Goal: Task Accomplishment & Management: Manage account settings

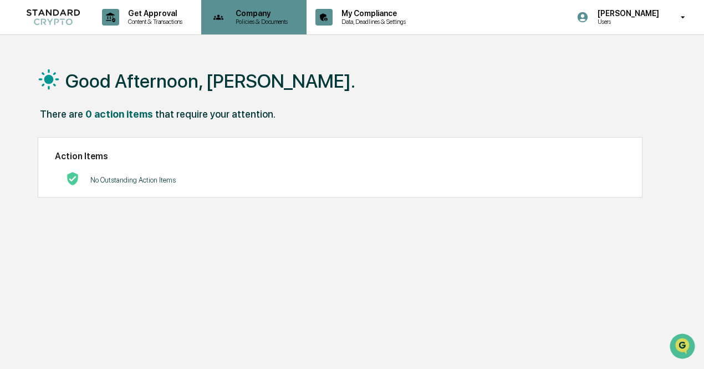
click at [235, 22] on p "Policies & Documents" at bounding box center [260, 22] width 67 height 8
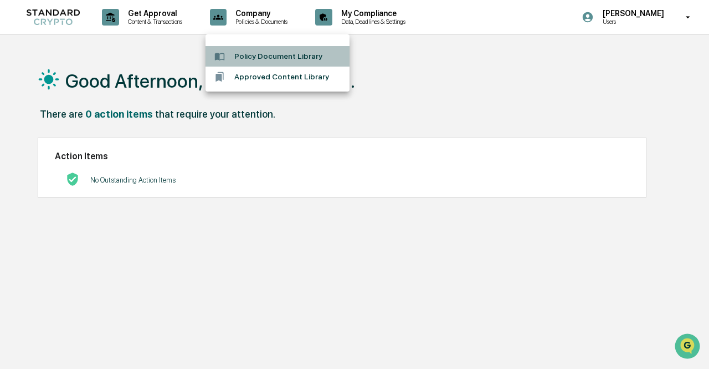
click at [264, 57] on li "Policy Document Library" at bounding box center [278, 56] width 144 height 21
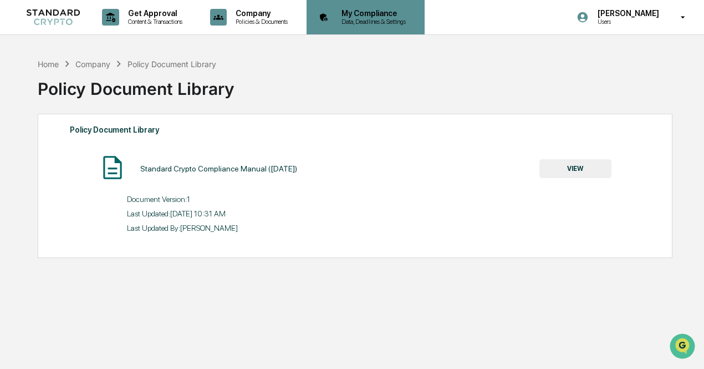
click at [371, 25] on div "My Compliance Data, Deadlines & Settings" at bounding box center [364, 17] width 107 height 34
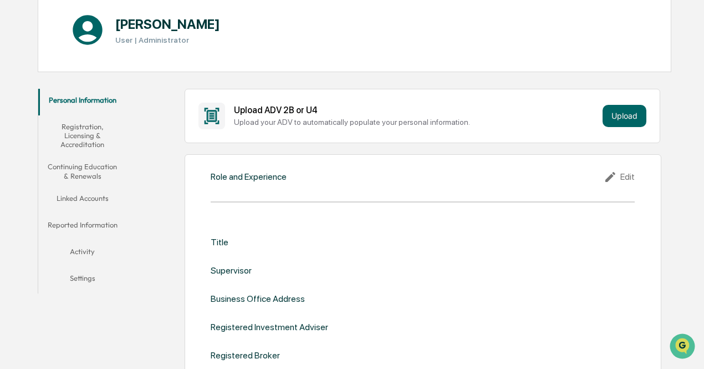
scroll to position [121, 0]
click at [414, 121] on div "Upload your ADV to automatically populate your personal information." at bounding box center [416, 121] width 364 height 9
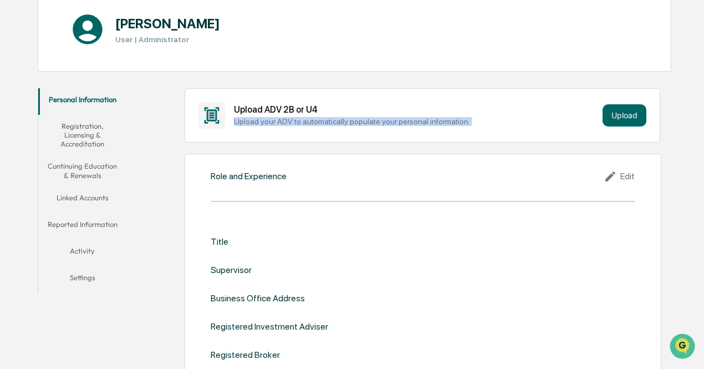
click at [414, 121] on div "Upload your ADV to automatically populate your personal information." at bounding box center [416, 121] width 364 height 9
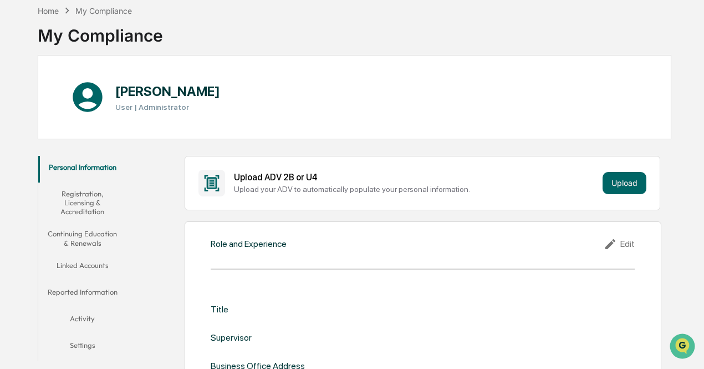
scroll to position [0, 0]
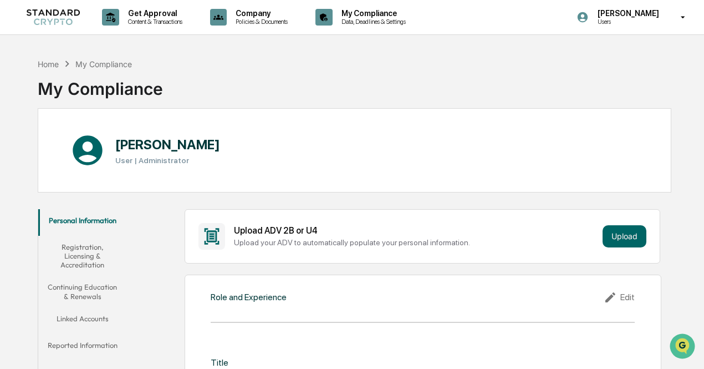
click at [92, 250] on button "Registration, Licensing & Accreditation" at bounding box center [82, 256] width 88 height 40
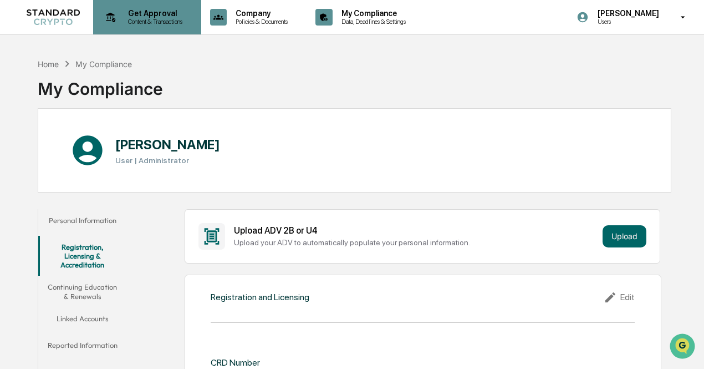
click at [152, 27] on div "Get Approval Content & Transactions" at bounding box center [146, 17] width 97 height 34
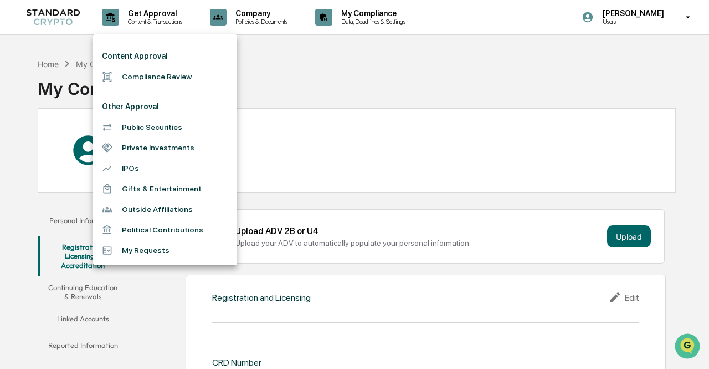
click at [360, 24] on div at bounding box center [354, 184] width 709 height 369
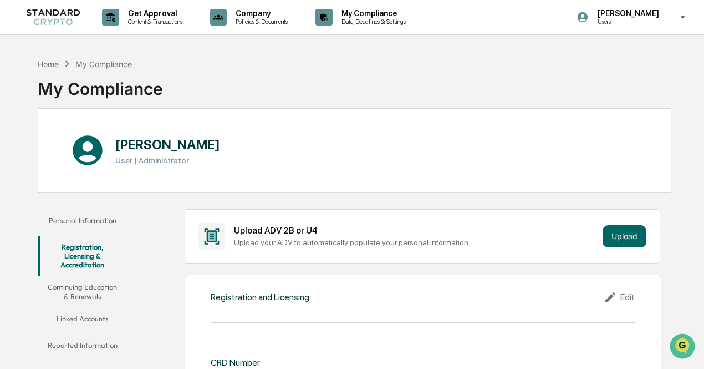
click at [360, 24] on p "Data, Deadlines & Settings" at bounding box center [372, 22] width 79 height 8
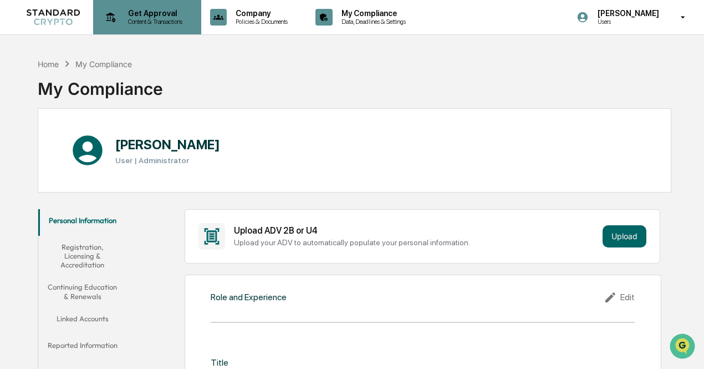
click at [135, 18] on p "Content & Transactions" at bounding box center [153, 22] width 69 height 8
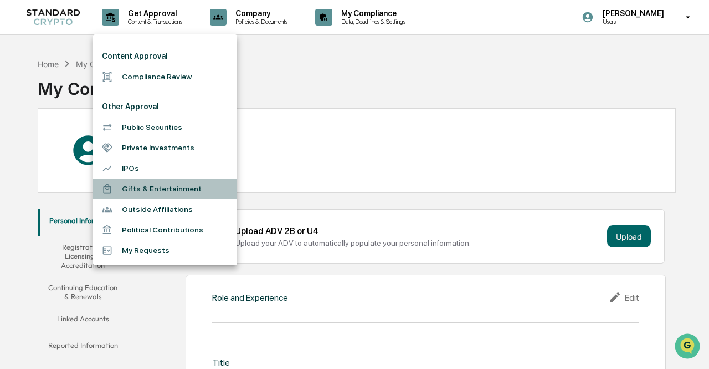
click at [202, 192] on li "Gifts & Entertainment" at bounding box center [165, 188] width 144 height 21
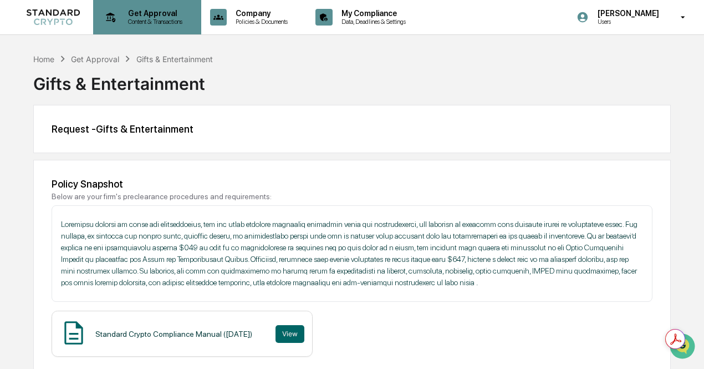
click at [129, 12] on p "Get Approval" at bounding box center [153, 13] width 69 height 9
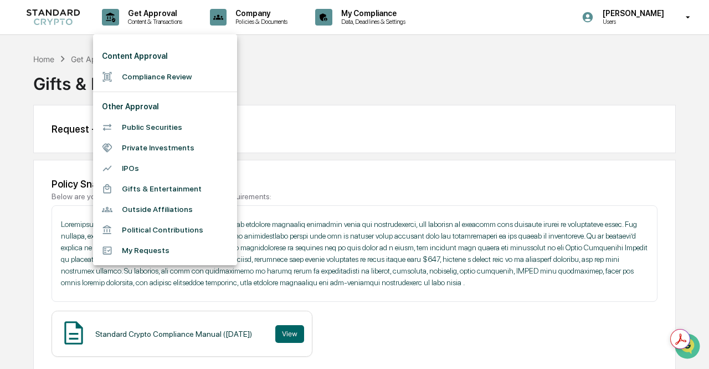
click at [180, 222] on li "Political Contributions" at bounding box center [165, 229] width 144 height 21
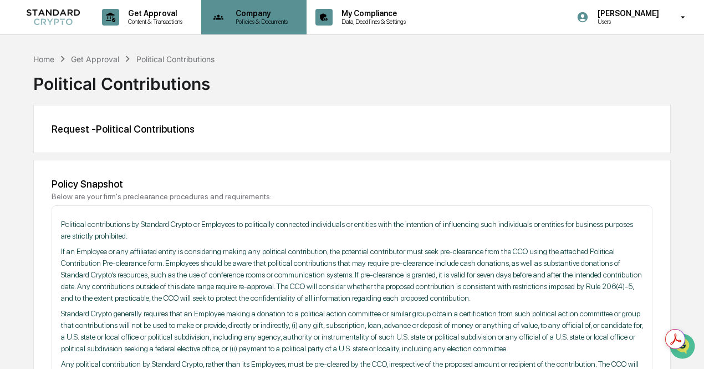
click at [258, 13] on p "Company" at bounding box center [260, 13] width 67 height 9
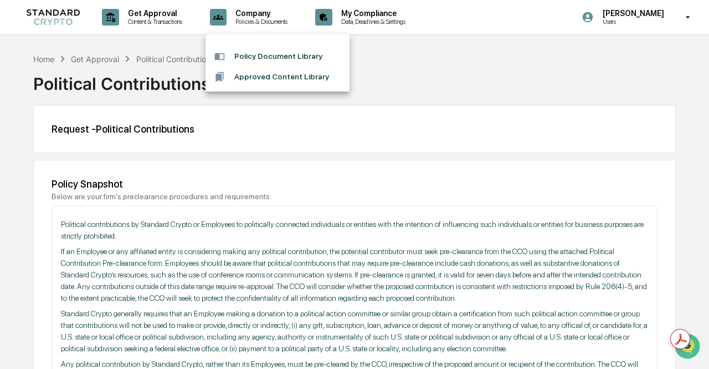
click at [369, 8] on div at bounding box center [354, 184] width 709 height 369
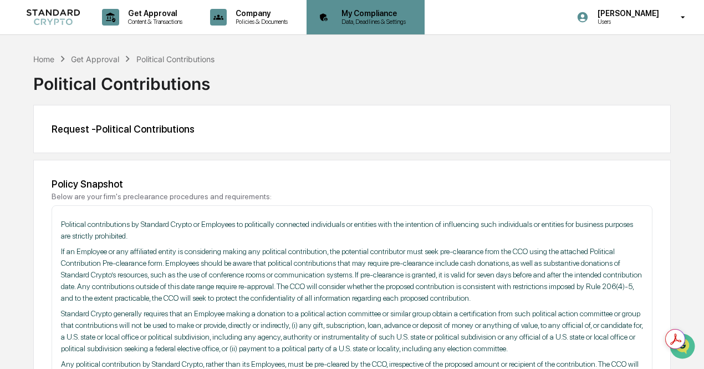
click at [366, 28] on div "My Compliance Data, Deadlines & Settings" at bounding box center [364, 17] width 107 height 34
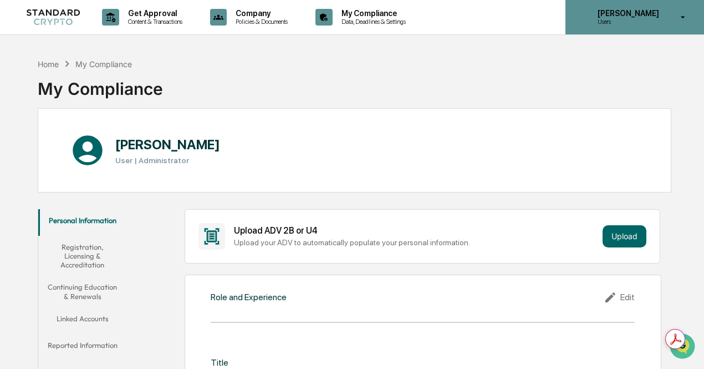
click at [620, 12] on p "[PERSON_NAME]" at bounding box center [627, 13] width 76 height 9
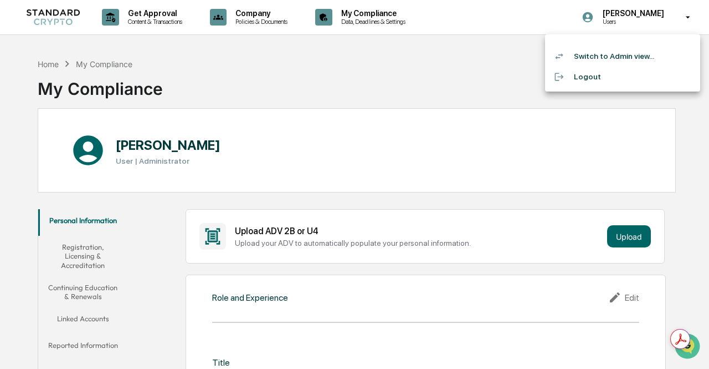
click at [0, 235] on div at bounding box center [354, 184] width 709 height 369
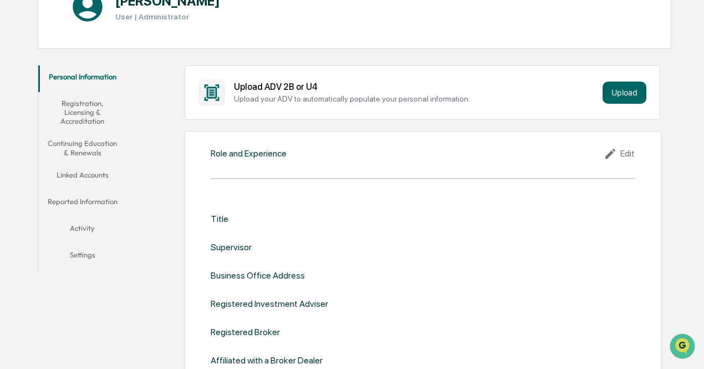
scroll to position [144, 0]
click at [129, 119] on div "Personal Information Registration, Licensing & Accreditation Continuing Educati…" at bounding box center [85, 164] width 94 height 210
click at [84, 120] on button "Registration, Licensing & Accreditation" at bounding box center [82, 111] width 88 height 40
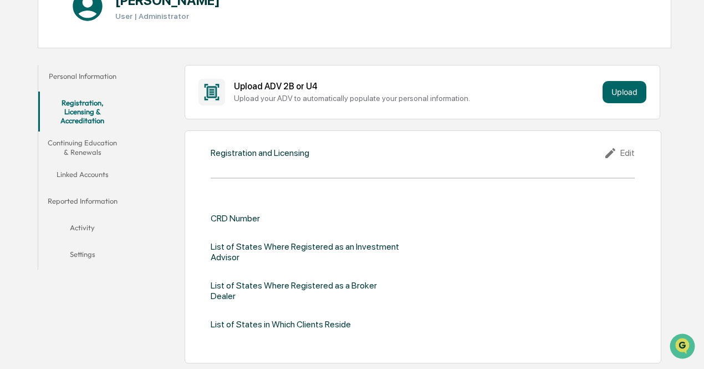
click at [238, 214] on div "CRD Number" at bounding box center [235, 218] width 49 height 11
click at [103, 146] on button "Continuing Education & Renewals" at bounding box center [82, 147] width 88 height 32
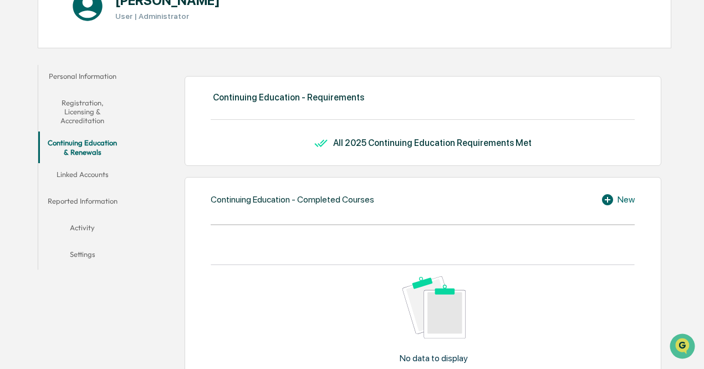
click at [90, 190] on button "Reported Information" at bounding box center [82, 203] width 88 height 27
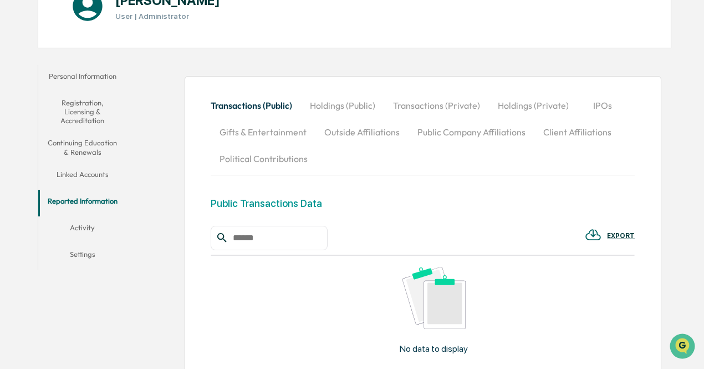
click at [70, 89] on button "Personal Information" at bounding box center [82, 78] width 88 height 27
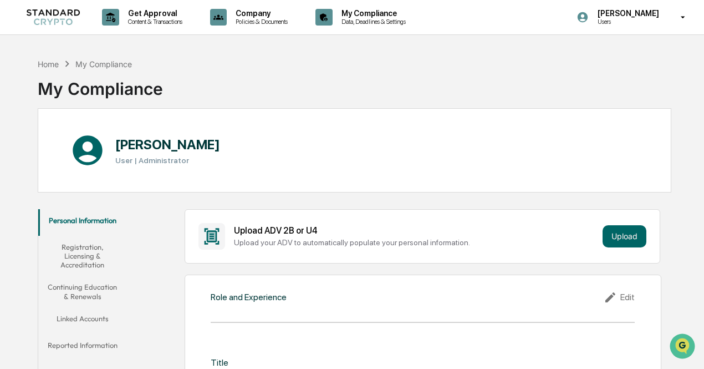
click at [601, 243] on div "Upload ADV 2B or U4 Upload your ADV to automatically populate your personal inf…" at bounding box center [422, 236] width 448 height 27
click at [610, 237] on button "Upload" at bounding box center [624, 236] width 44 height 22
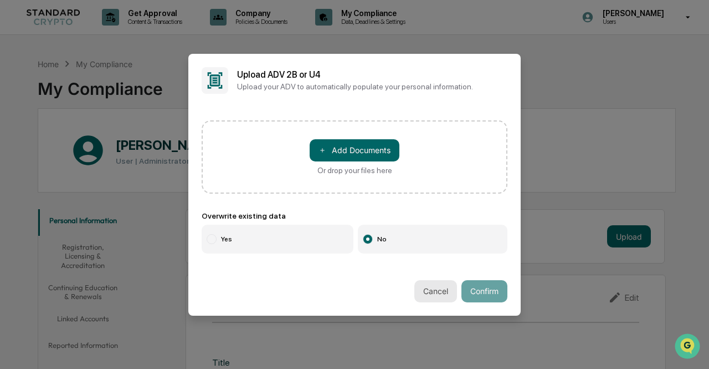
click at [427, 290] on button "Cancel" at bounding box center [436, 291] width 43 height 22
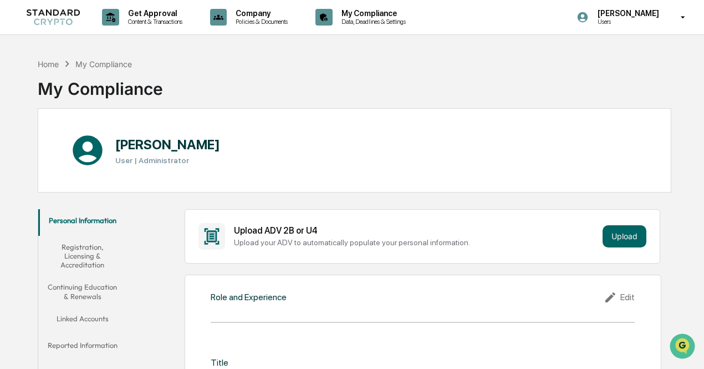
click at [153, 147] on h1 "[PERSON_NAME]" at bounding box center [167, 144] width 105 height 16
click at [50, 67] on div "Home" at bounding box center [48, 63] width 21 height 9
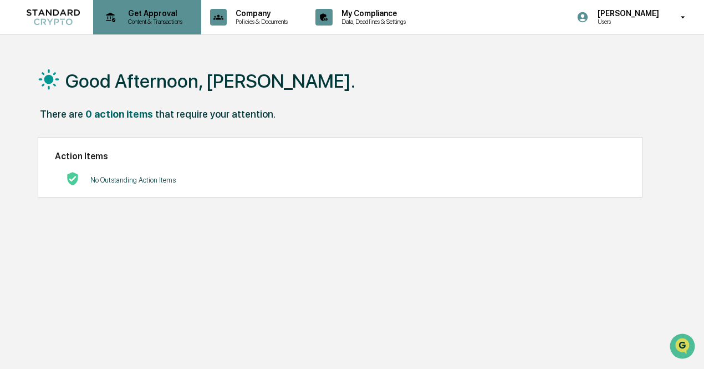
click at [145, 17] on p "Get Approval" at bounding box center [153, 13] width 69 height 9
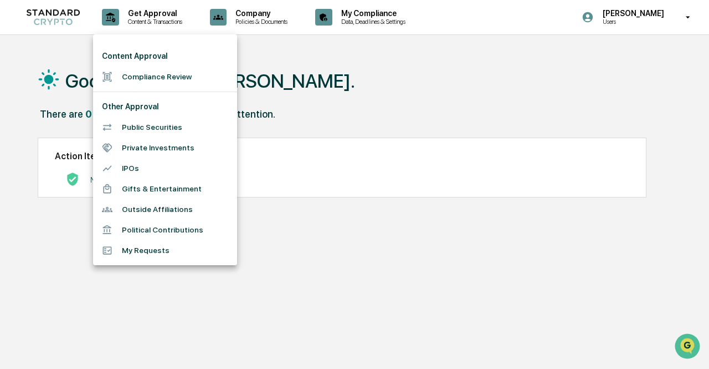
click at [249, 16] on div at bounding box center [354, 184] width 709 height 369
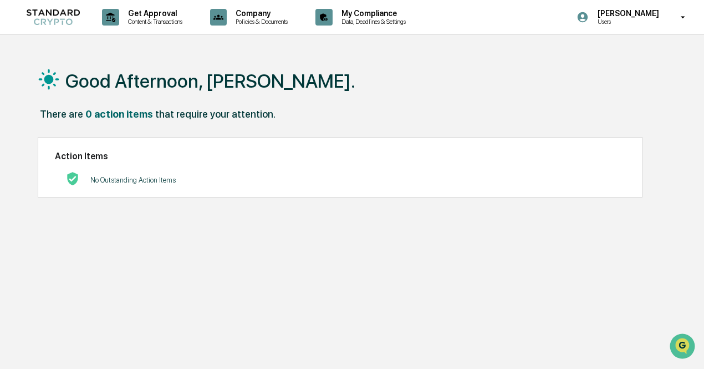
click at [249, 16] on p "Company" at bounding box center [260, 13] width 67 height 9
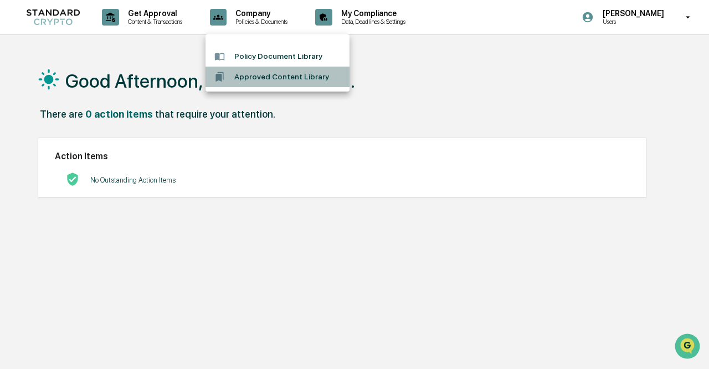
click at [278, 81] on li "Approved Content Library" at bounding box center [278, 77] width 144 height 21
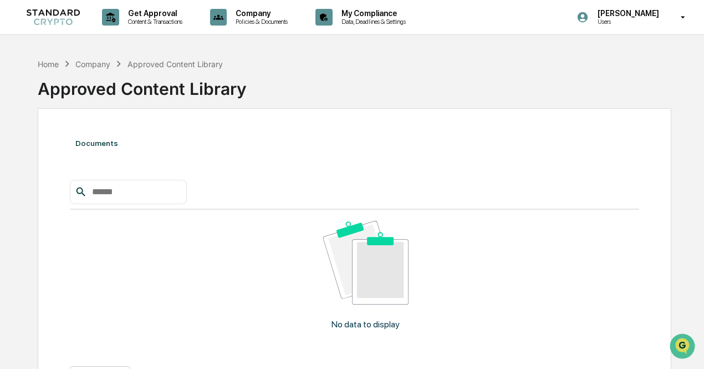
scroll to position [8, 0]
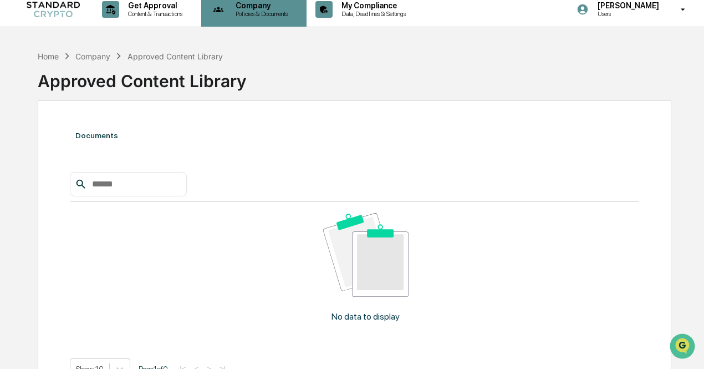
click at [275, 14] on p "Policies & Documents" at bounding box center [260, 14] width 67 height 8
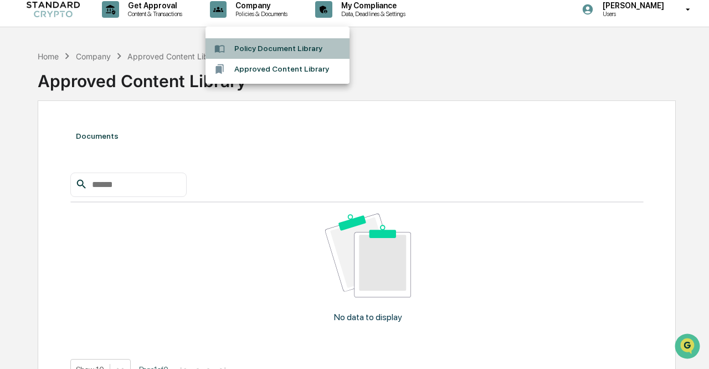
click at [276, 47] on li "Policy Document Library" at bounding box center [278, 48] width 144 height 21
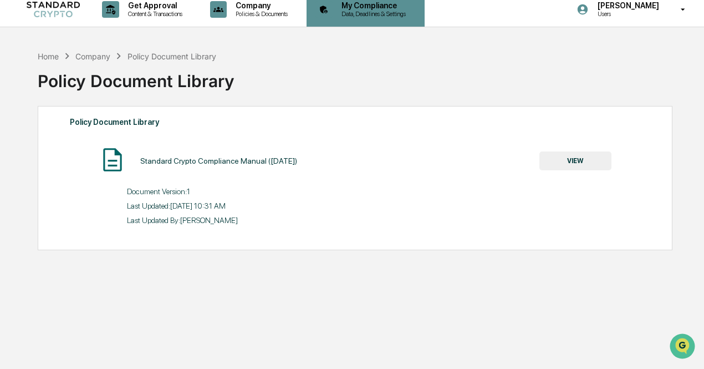
click at [358, 16] on p "Data, Deadlines & Settings" at bounding box center [372, 14] width 79 height 8
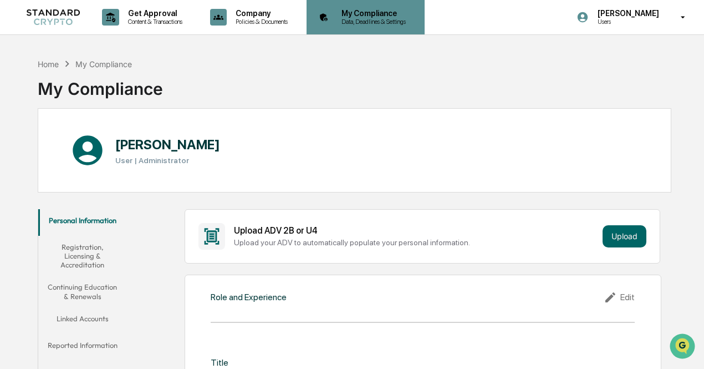
click at [364, 5] on div "My Compliance Data, Deadlines & Settings" at bounding box center [364, 17] width 107 height 34
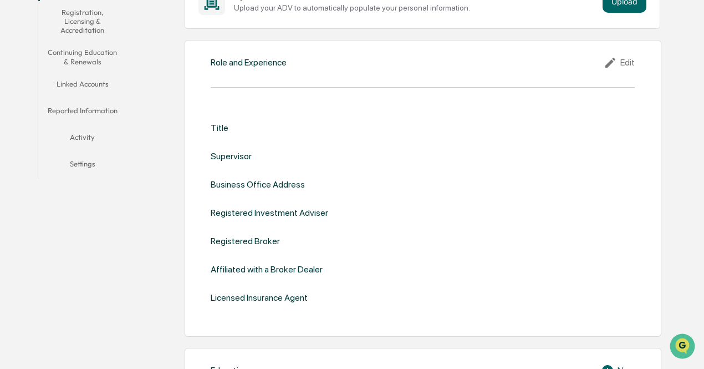
scroll to position [237, 0]
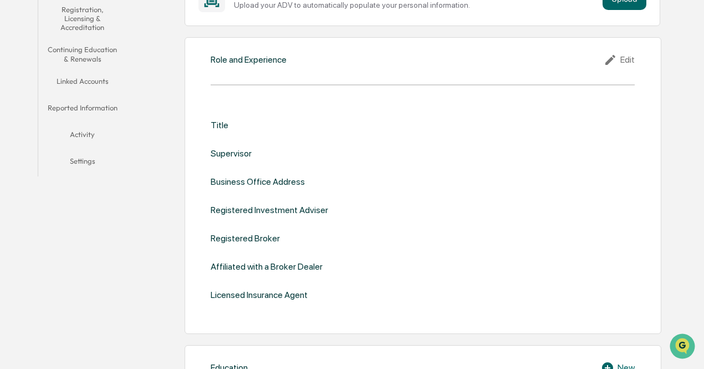
click at [625, 62] on div "Edit" at bounding box center [619, 59] width 31 height 13
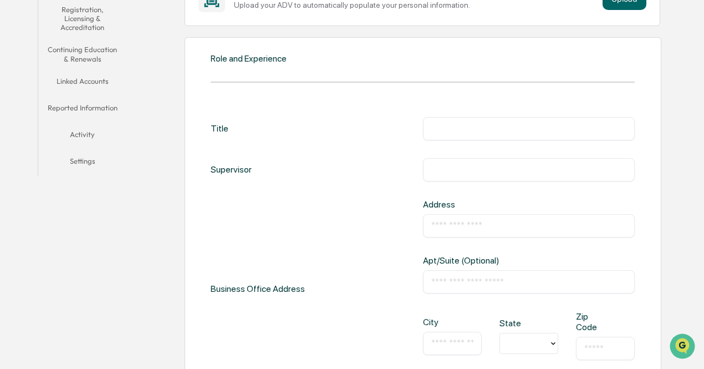
click at [511, 135] on div "​" at bounding box center [529, 128] width 212 height 23
click at [515, 127] on input "text" at bounding box center [529, 128] width 196 height 11
type input "**********"
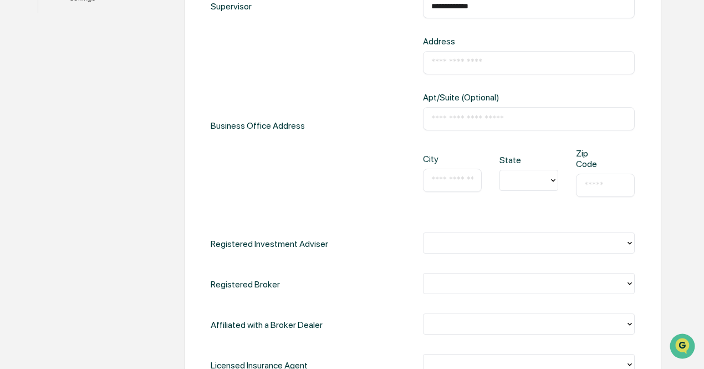
scroll to position [339, 0]
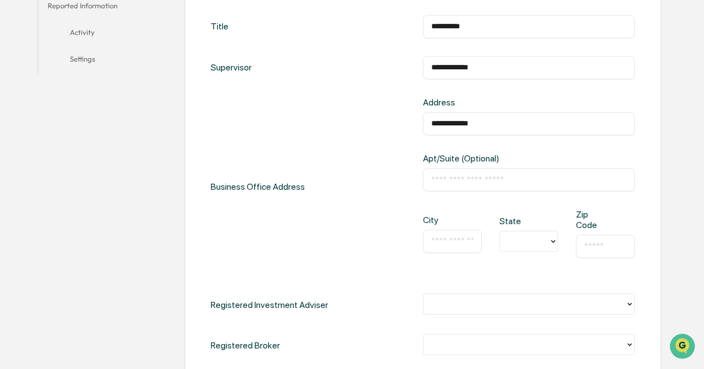
type input "**********"
paste input "**********"
type input "**********"
type input "*"
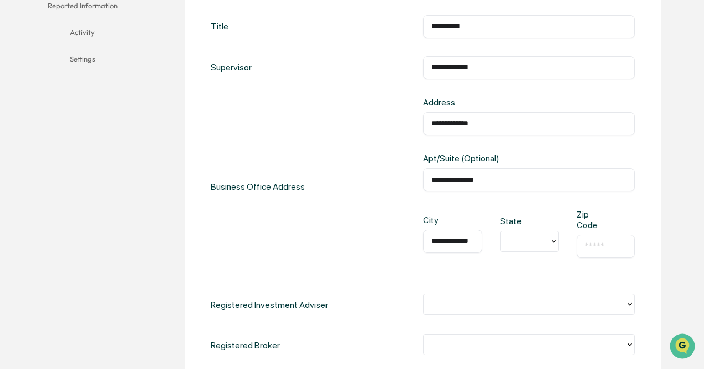
scroll to position [0, 9]
type input "**********"
type input "**"
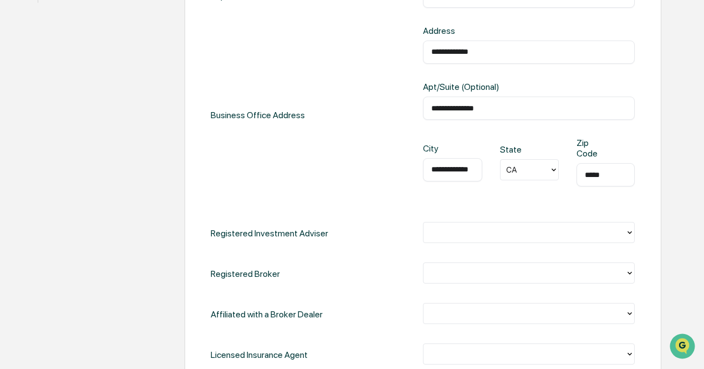
scroll to position [411, 0]
type input "*****"
click at [490, 235] on div at bounding box center [524, 232] width 191 height 13
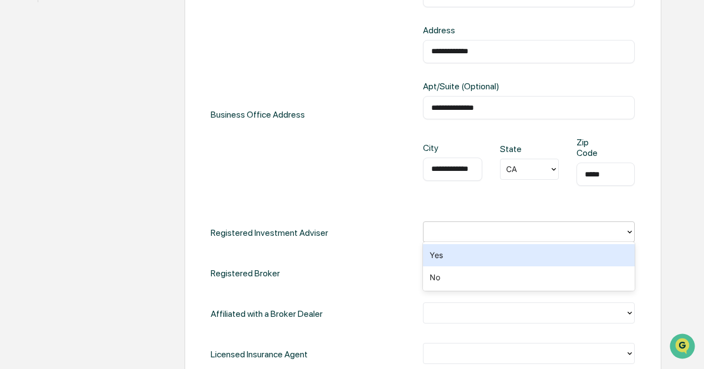
click at [473, 257] on div "Yes" at bounding box center [529, 255] width 212 height 22
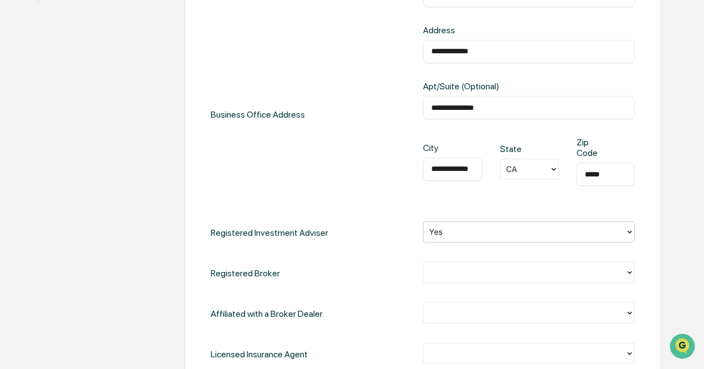
click at [467, 269] on div at bounding box center [524, 272] width 191 height 13
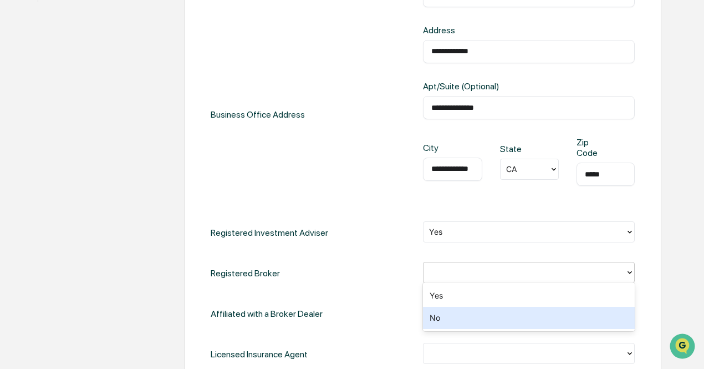
click at [464, 331] on div "Yes No" at bounding box center [529, 306] width 212 height 49
click at [469, 313] on div "No" at bounding box center [529, 317] width 212 height 22
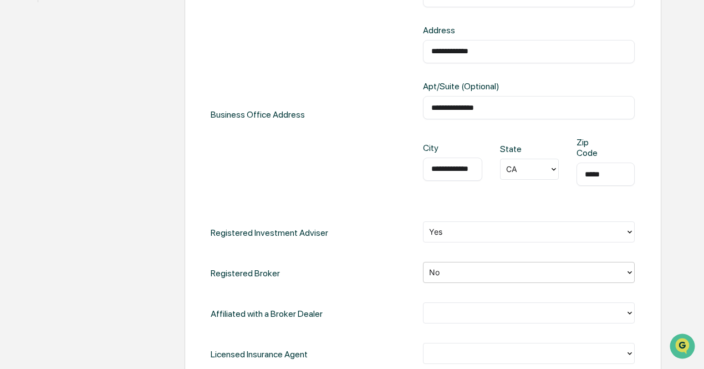
scroll to position [489, 0]
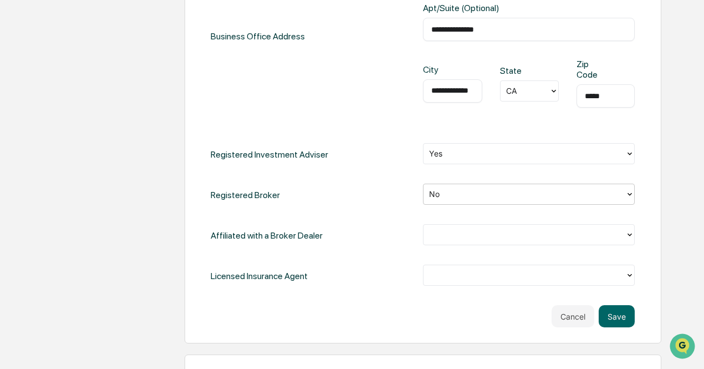
click at [464, 228] on div at bounding box center [524, 234] width 191 height 13
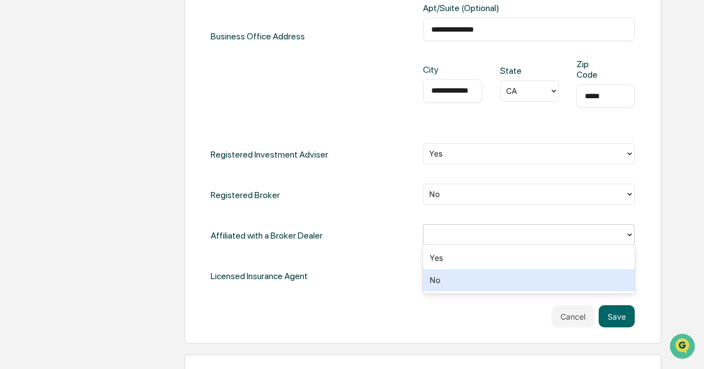
click at [456, 278] on div "No" at bounding box center [529, 280] width 212 height 22
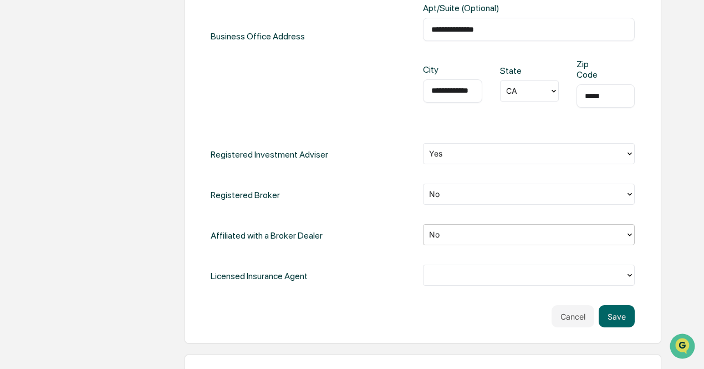
click at [478, 151] on div at bounding box center [524, 153] width 191 height 13
click at [400, 179] on div "**********" at bounding box center [423, 76] width 424 height 423
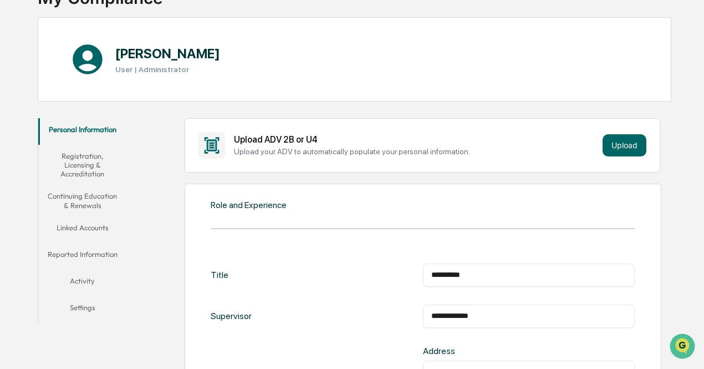
scroll to position [93, 0]
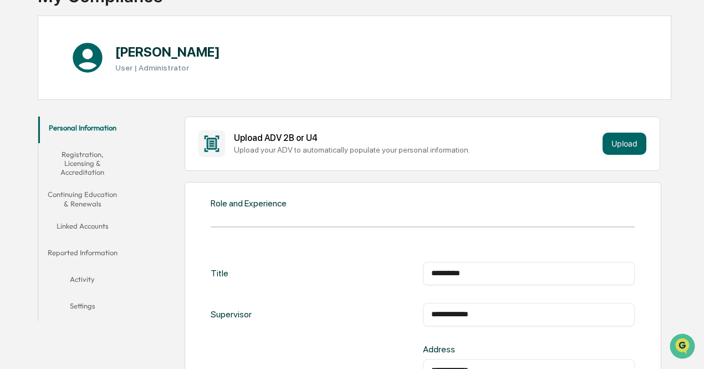
click at [96, 155] on button "Registration, Licensing & Accreditation" at bounding box center [82, 163] width 88 height 40
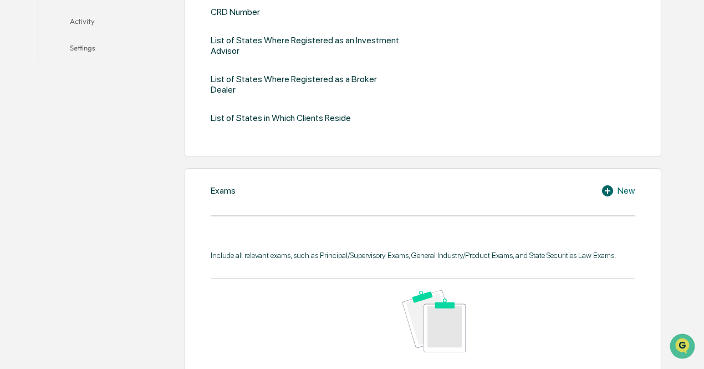
scroll to position [362, 0]
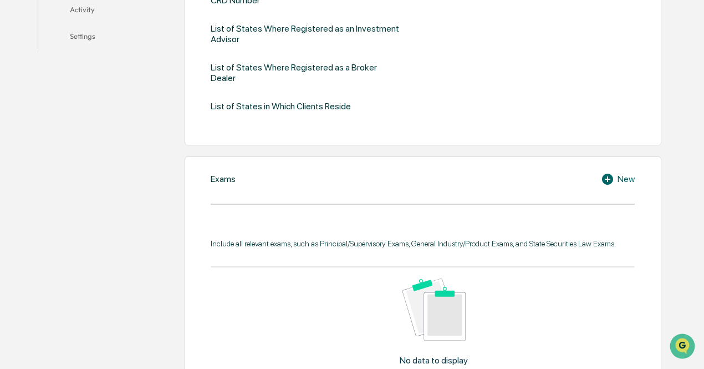
click at [607, 172] on icon at bounding box center [609, 178] width 17 height 13
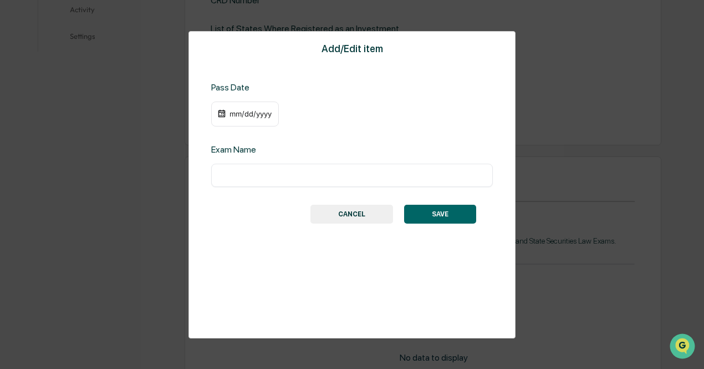
click at [493, 52] on div "Add/Edit item Pass Date mm/dd/yyyy Exam Name ​ SAVE CANCEL" at bounding box center [351, 184] width 327 height 307
click at [342, 212] on button "CANCEL" at bounding box center [351, 213] width 83 height 19
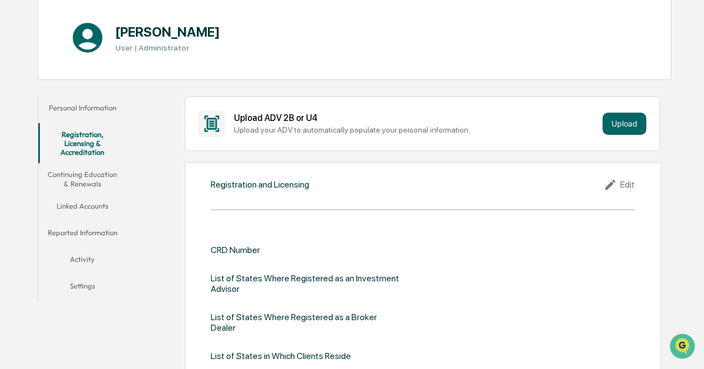
scroll to position [0, 0]
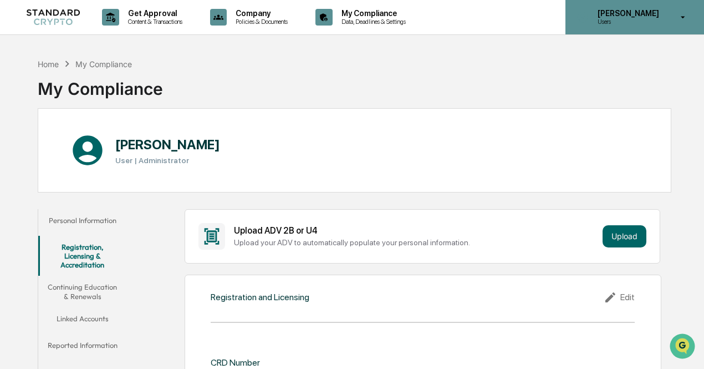
click at [614, 12] on p "[PERSON_NAME]" at bounding box center [627, 13] width 76 height 9
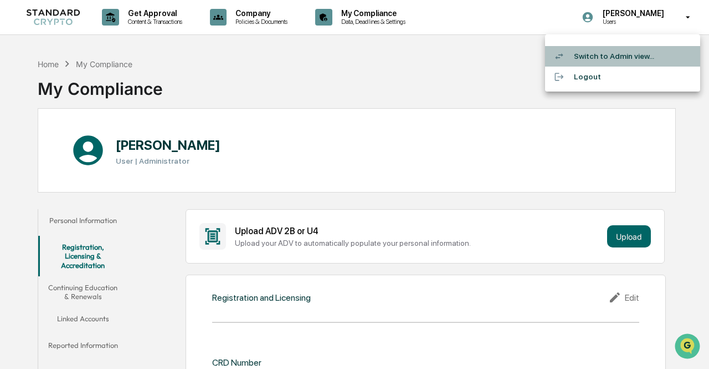
click at [599, 60] on li "Switch to Admin view..." at bounding box center [622, 56] width 155 height 21
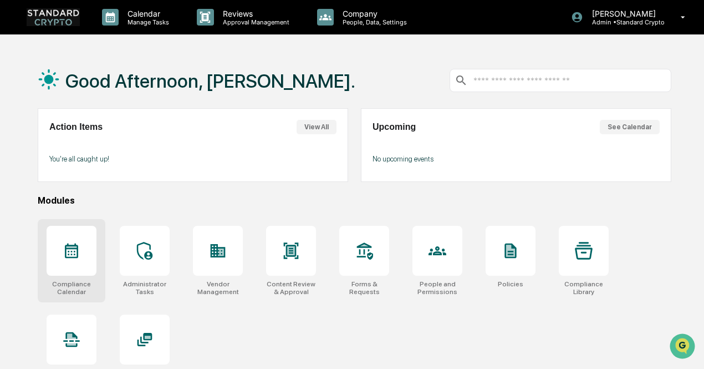
scroll to position [46, 0]
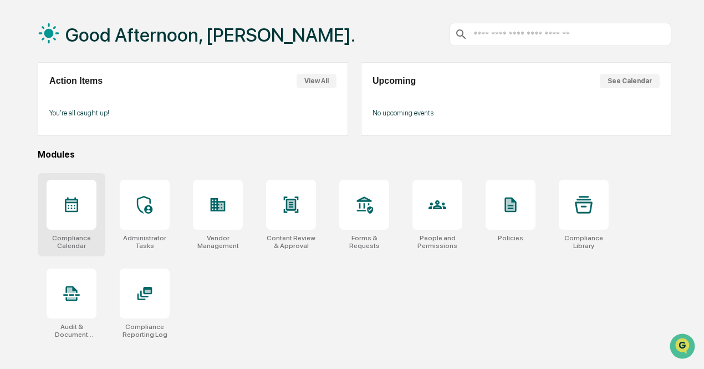
click at [84, 234] on div "Compliance Calendar" at bounding box center [72, 242] width 50 height 16
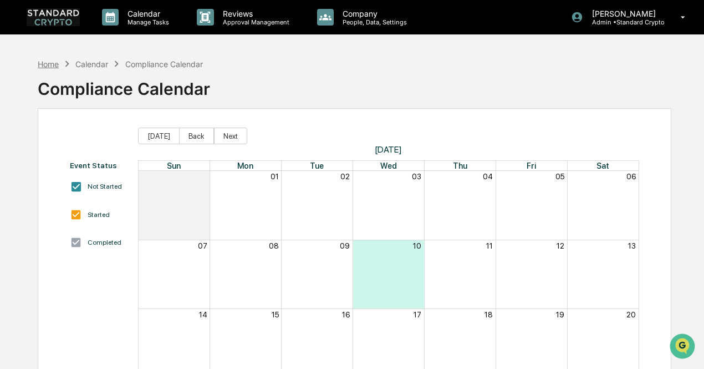
click at [50, 63] on div "Home" at bounding box center [48, 63] width 21 height 9
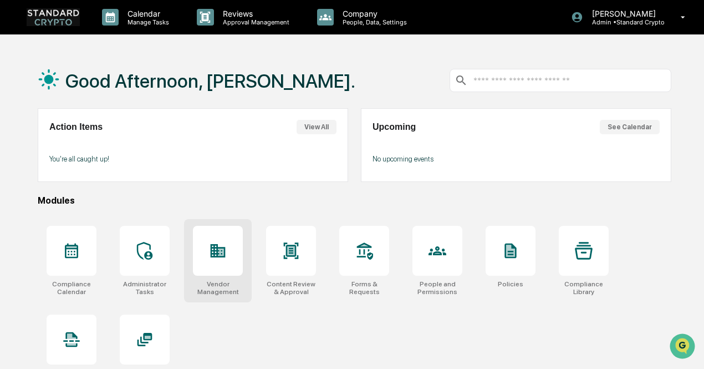
click at [240, 257] on div at bounding box center [218, 251] width 50 height 50
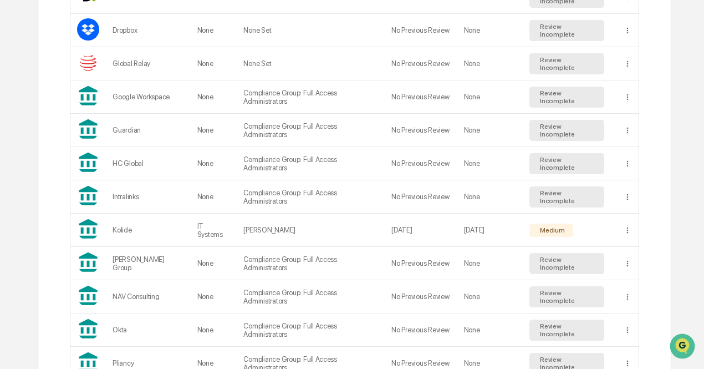
scroll to position [479, 0]
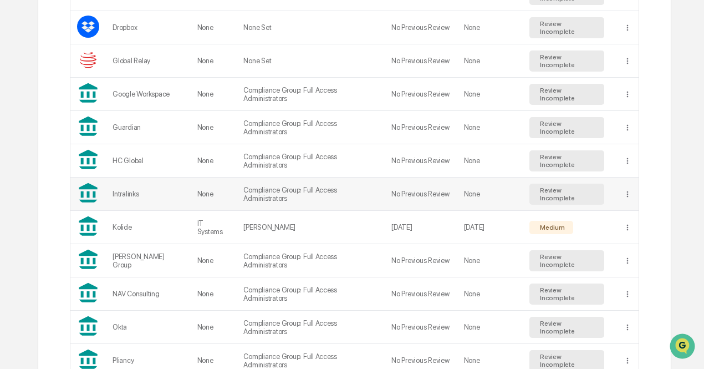
click at [546, 190] on div "Review Incomplete" at bounding box center [567, 194] width 58 height 16
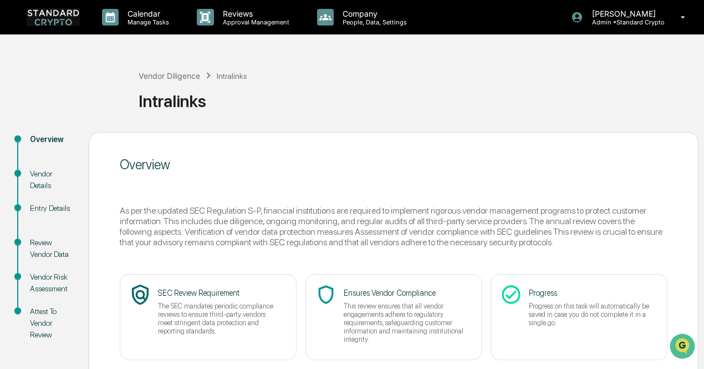
scroll to position [78, 0]
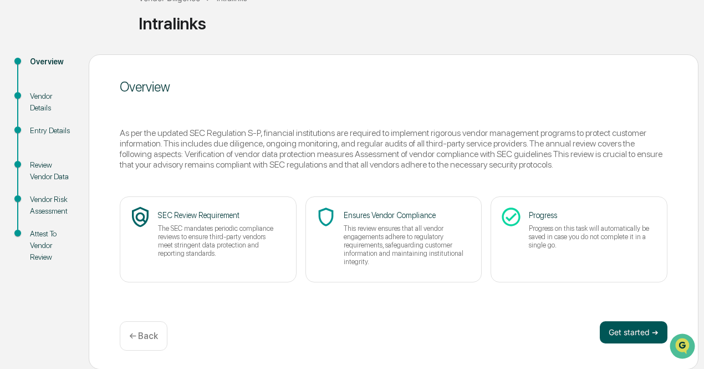
click at [625, 330] on button "Get started ➔" at bounding box center [634, 332] width 68 height 22
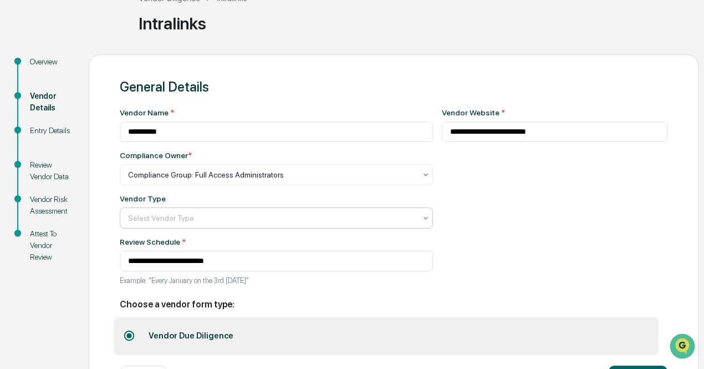
scroll to position [124, 0]
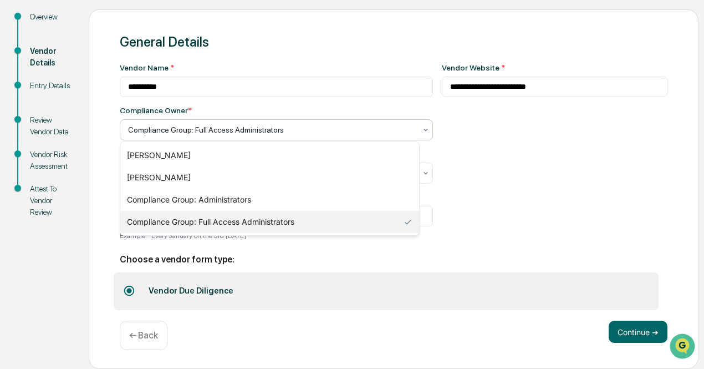
click at [366, 124] on div at bounding box center [272, 129] width 288 height 11
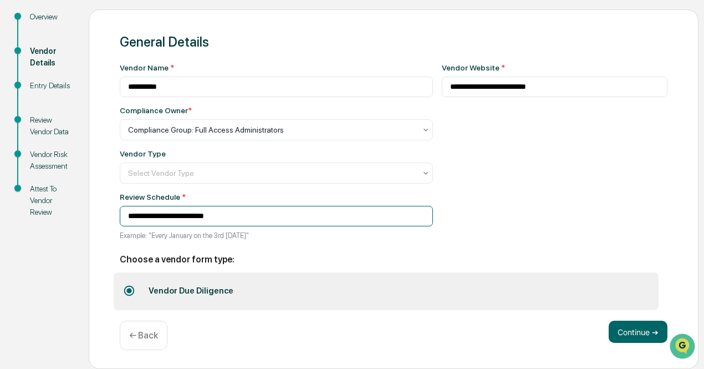
click at [342, 219] on input "**********" at bounding box center [276, 216] width 313 height 21
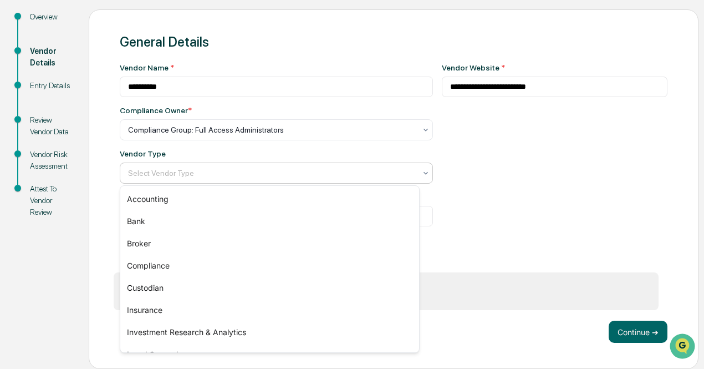
click at [356, 167] on div at bounding box center [272, 172] width 288 height 11
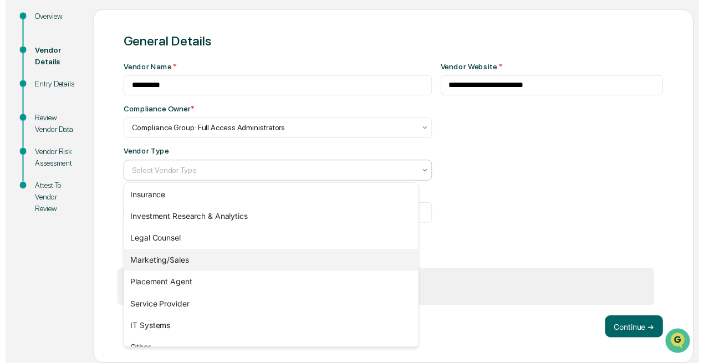
scroll to position [126, 0]
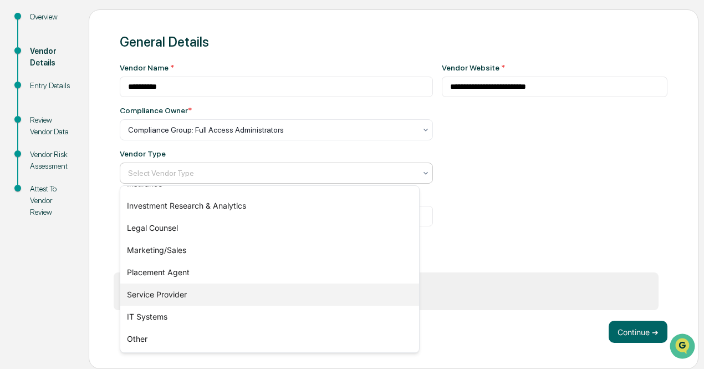
click at [288, 296] on div "Service Provider" at bounding box center [269, 294] width 299 height 22
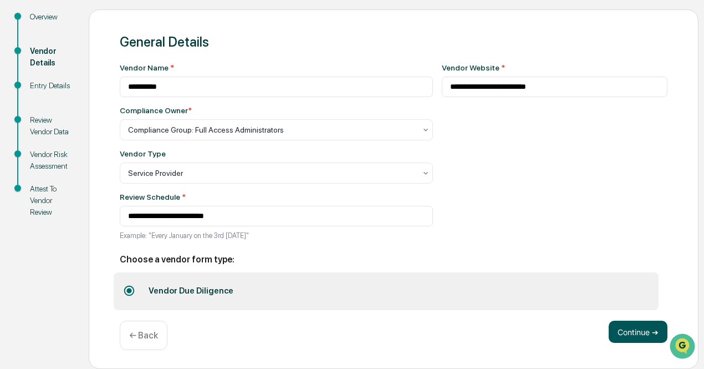
click at [615, 334] on button "Continue ➔" at bounding box center [637, 331] width 59 height 22
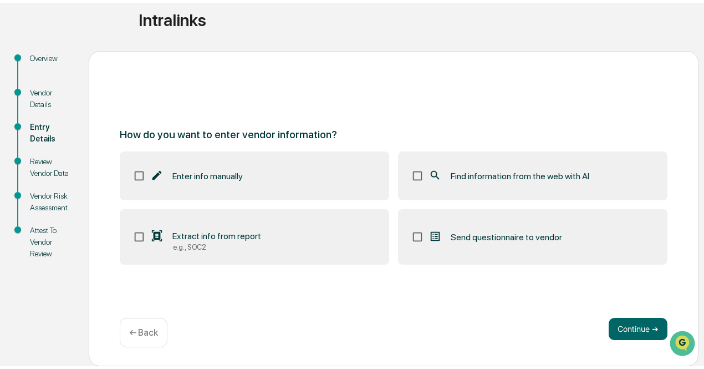
scroll to position [78, 0]
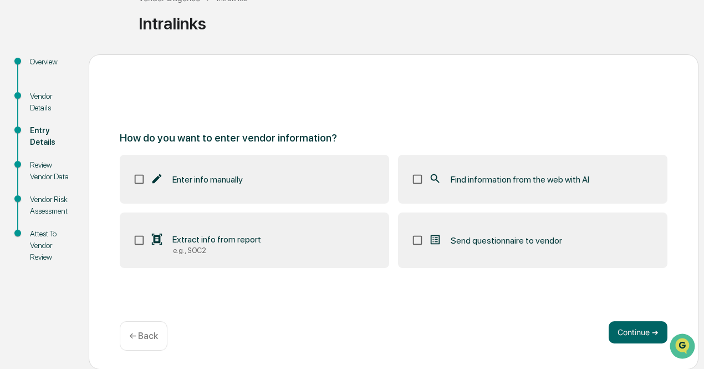
click at [450, 188] on label "Find information from the web with AI" at bounding box center [532, 179] width 269 height 49
click at [301, 244] on label "Extract info from report e.g., SOC2" at bounding box center [254, 239] width 269 height 55
click at [283, 166] on label "Enter info manually" at bounding box center [254, 179] width 269 height 49
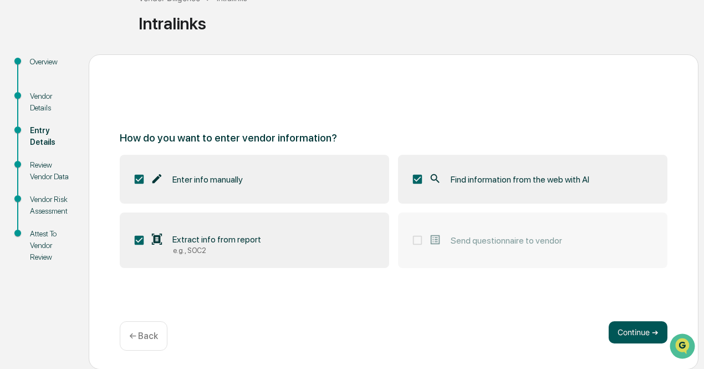
click at [638, 332] on button "Continue ➔" at bounding box center [637, 332] width 59 height 22
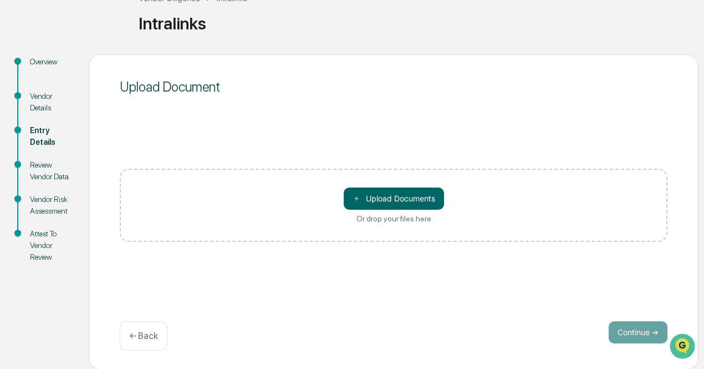
click at [666, 345] on div "Continue ➔ ← Back" at bounding box center [394, 335] width 548 height 29
click at [159, 333] on div "← Back" at bounding box center [144, 335] width 48 height 29
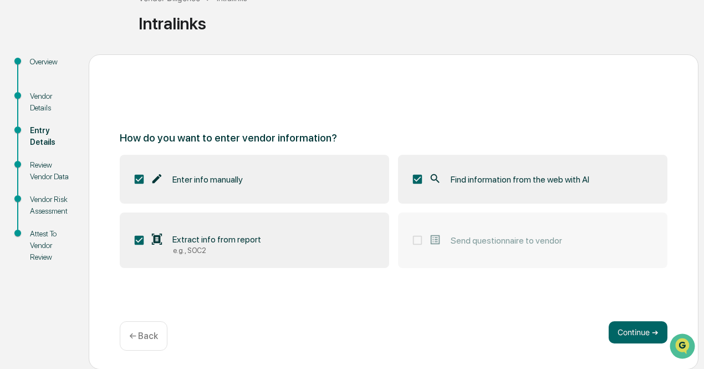
click at [149, 343] on div "← Back" at bounding box center [144, 335] width 48 height 29
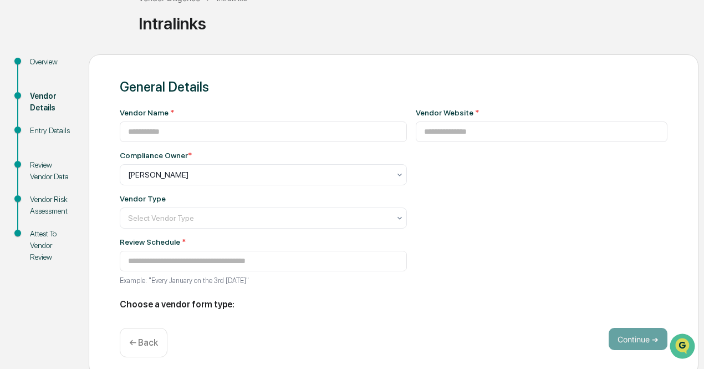
type input "**********"
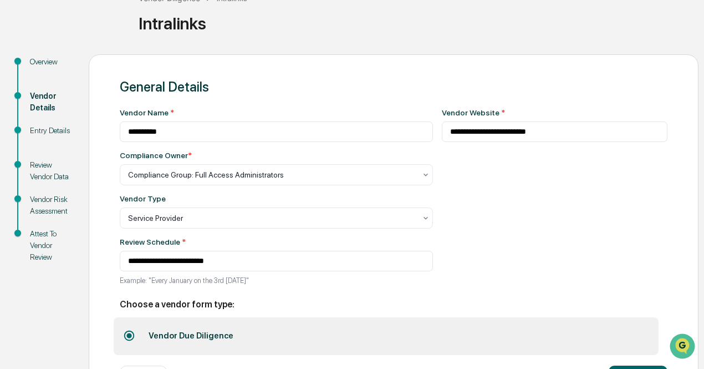
click at [149, 342] on div "Vendor Due Diligence" at bounding box center [190, 335] width 101 height 29
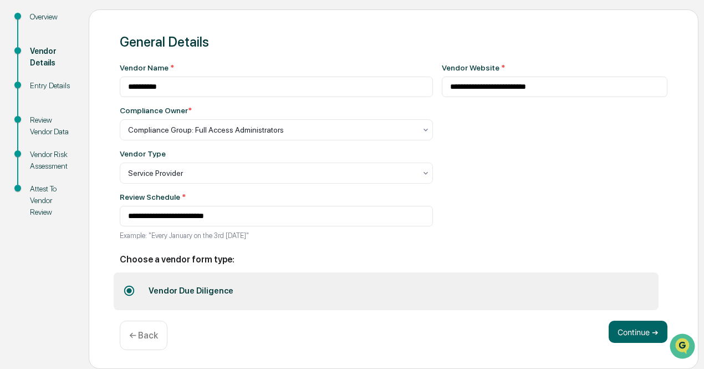
click at [149, 333] on p "← Back" at bounding box center [143, 335] width 29 height 11
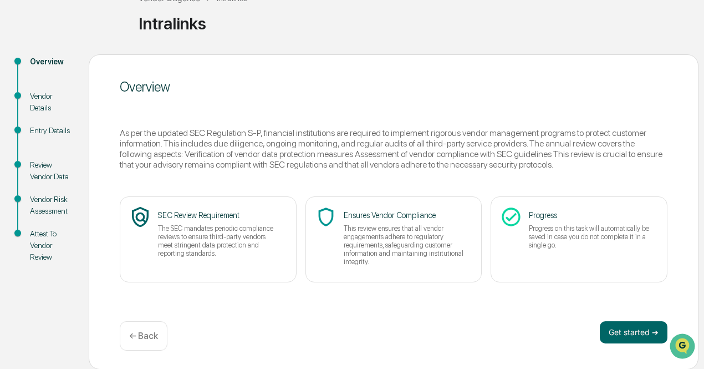
click at [149, 332] on p "← Back" at bounding box center [143, 335] width 29 height 11
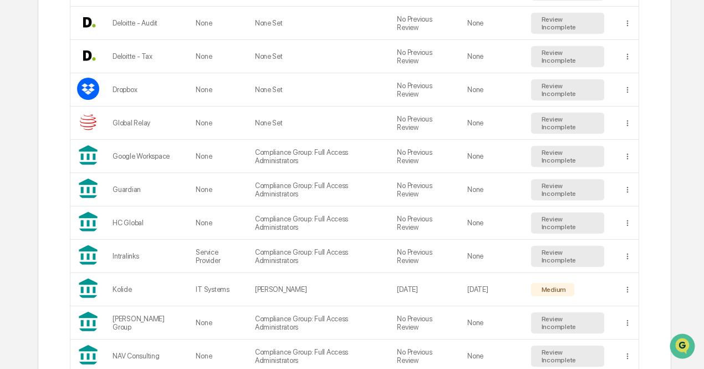
scroll to position [428, 0]
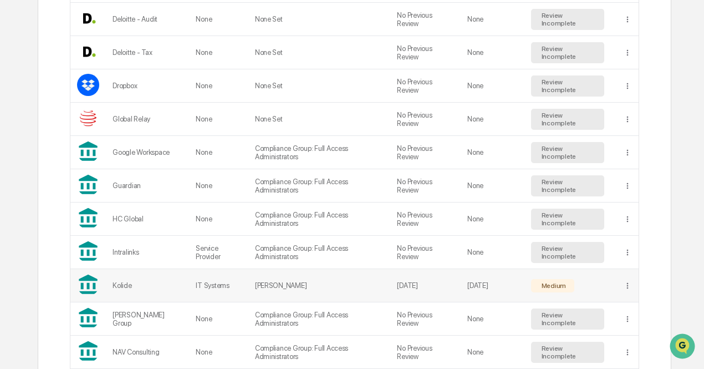
click at [542, 282] on div "Medium" at bounding box center [552, 286] width 27 height 8
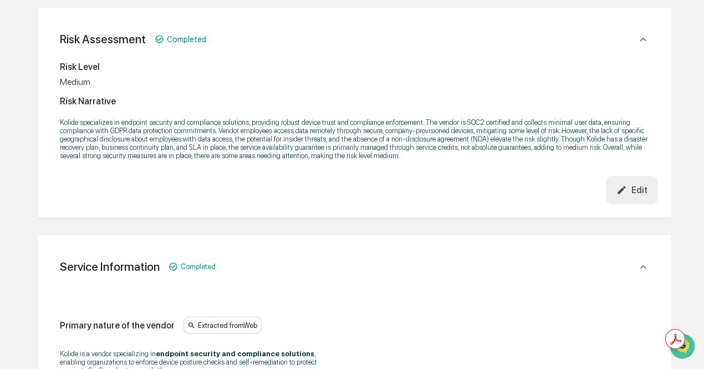
scroll to position [438, 0]
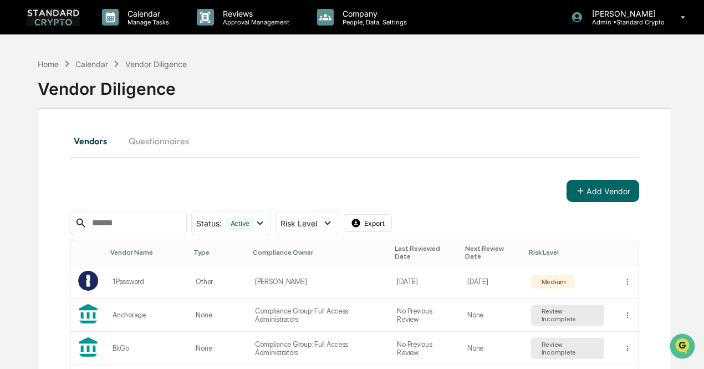
click at [151, 145] on button "Questionnaires" at bounding box center [159, 140] width 78 height 27
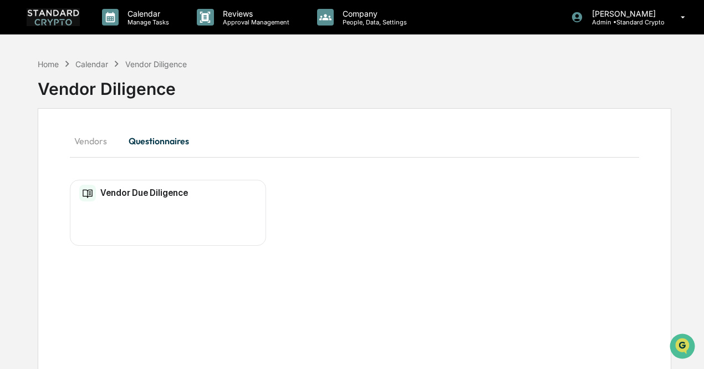
click at [140, 197] on h2 "Vendor Due Diligence" at bounding box center [144, 192] width 88 height 11
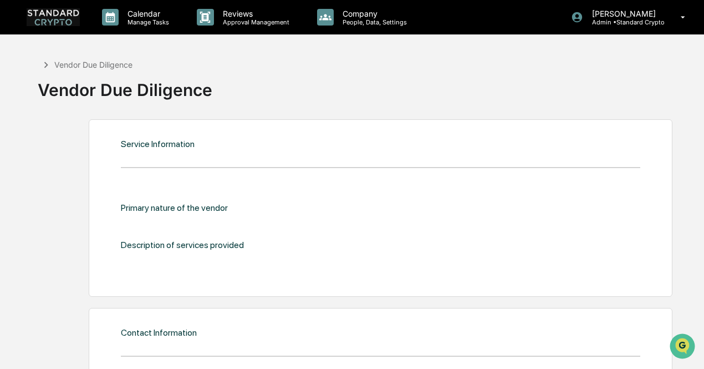
click at [45, 65] on icon at bounding box center [46, 65] width 12 height 12
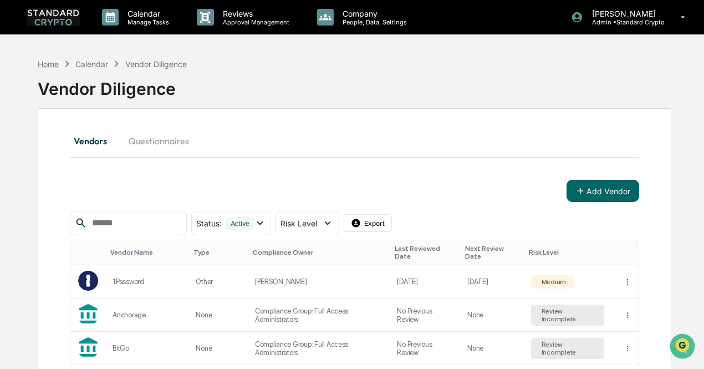
click at [55, 63] on div "Home" at bounding box center [48, 63] width 21 height 9
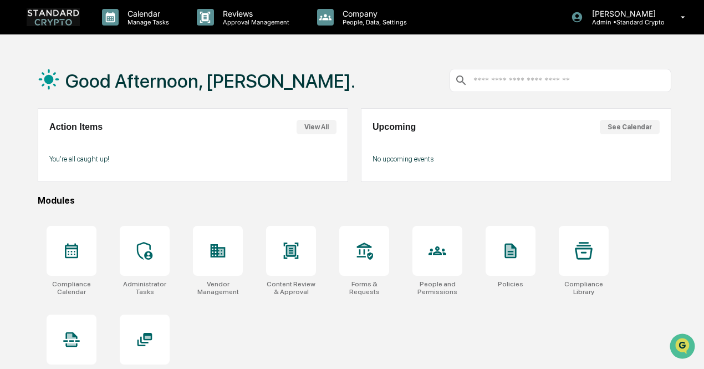
scroll to position [52, 0]
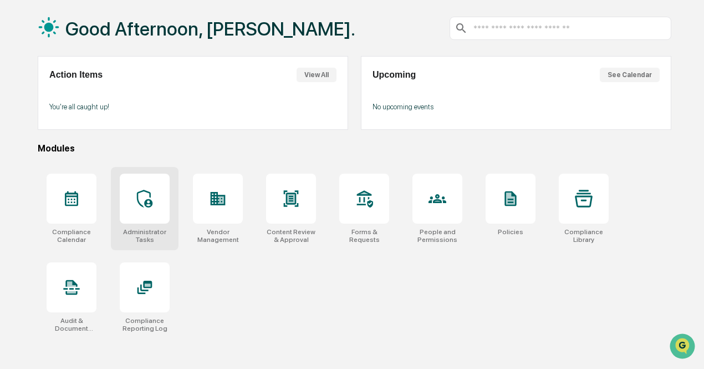
click at [136, 200] on icon at bounding box center [145, 199] width 18 height 18
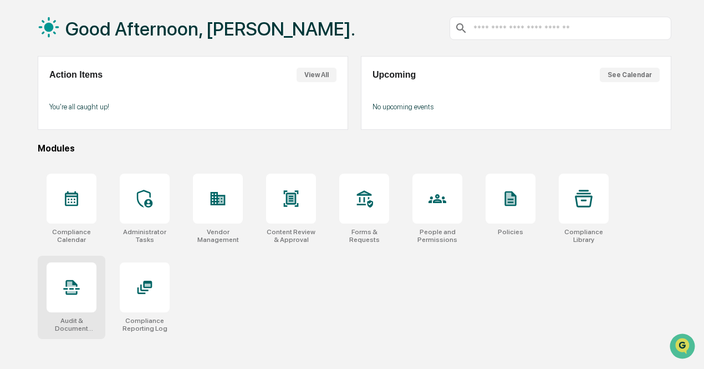
click at [78, 286] on icon at bounding box center [72, 287] width 18 height 18
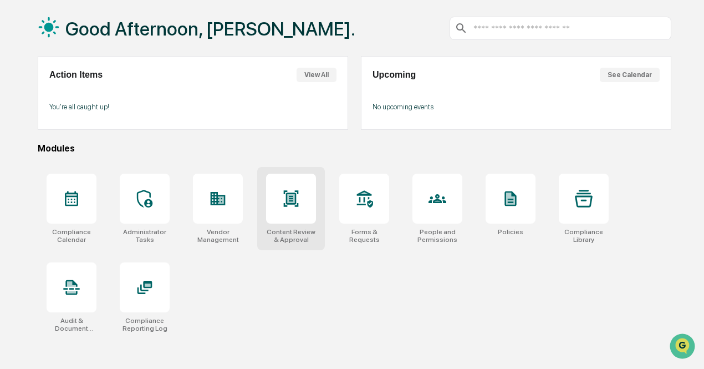
click at [277, 214] on div at bounding box center [291, 198] width 50 height 50
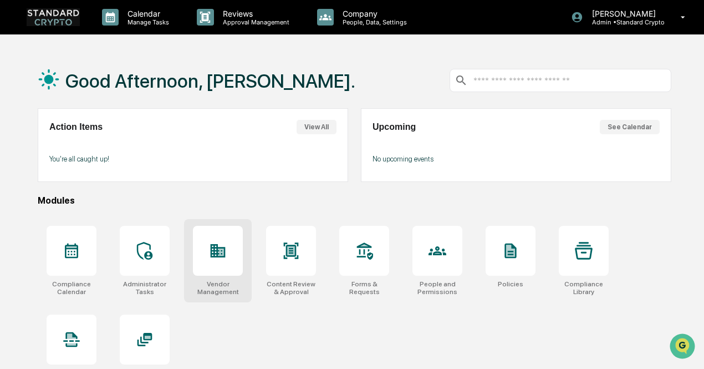
click at [243, 255] on div "Vendor Management" at bounding box center [218, 260] width 68 height 83
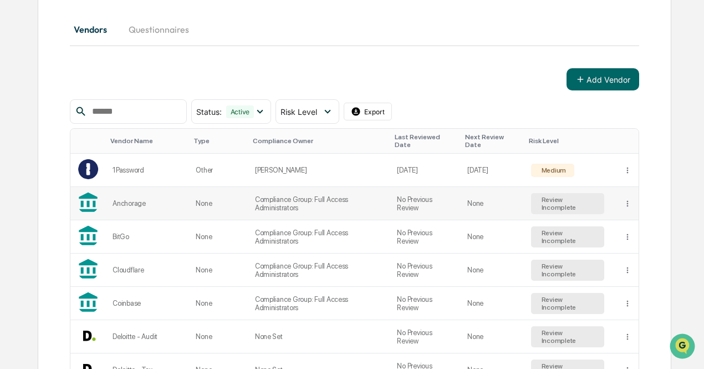
click at [253, 206] on td "Compliance Group: Full Access Administrators" at bounding box center [319, 203] width 142 height 33
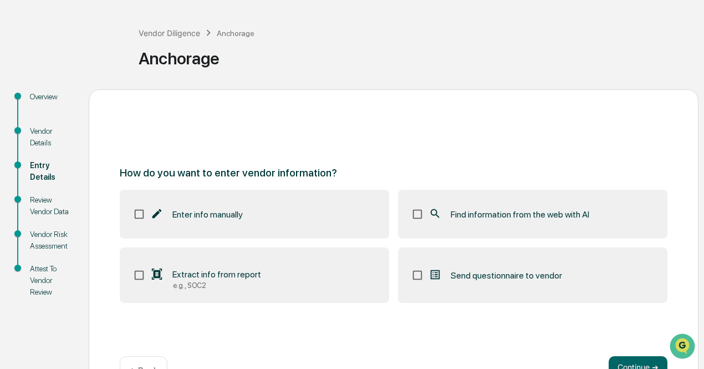
scroll to position [52, 0]
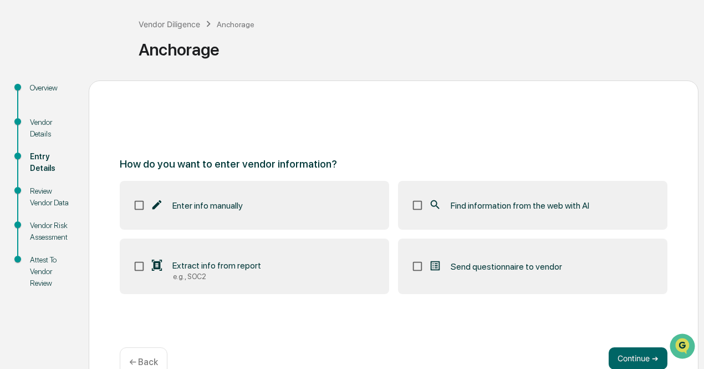
click at [264, 269] on label "Extract info from report e.g., SOC2" at bounding box center [254, 265] width 269 height 55
click at [632, 363] on button "Continue ➔" at bounding box center [637, 358] width 59 height 22
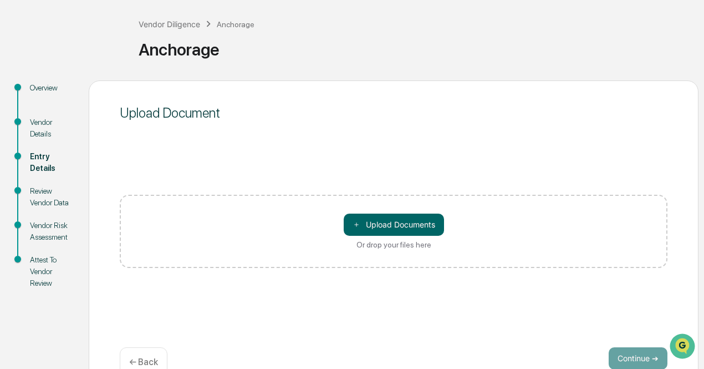
click at [144, 359] on p "← Back" at bounding box center [143, 361] width 29 height 11
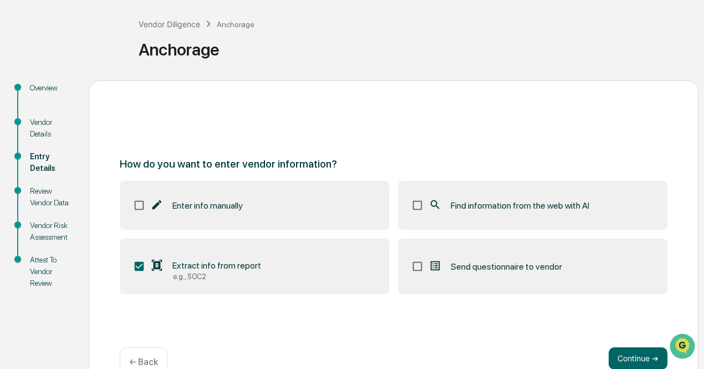
click at [478, 202] on span "Find information from the web with AI" at bounding box center [520, 205] width 139 height 11
click at [618, 351] on button "Continue ➔" at bounding box center [637, 358] width 59 height 22
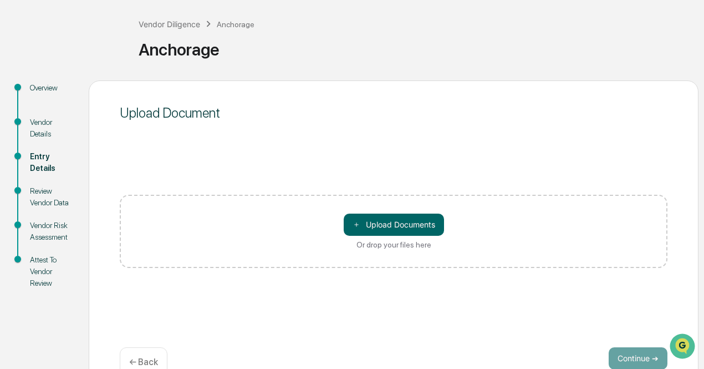
scroll to position [78, 0]
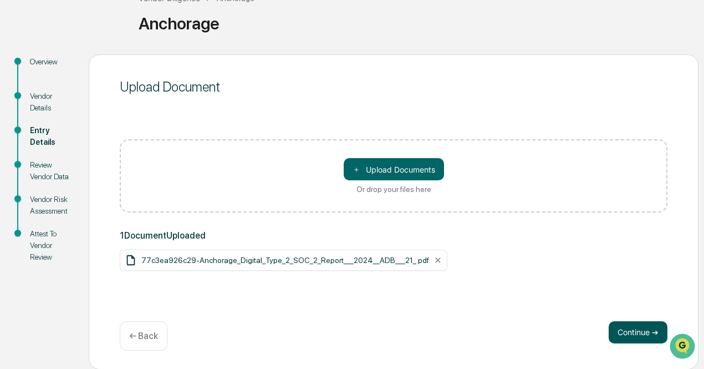
click at [621, 336] on button "Continue ➔" at bounding box center [637, 332] width 59 height 22
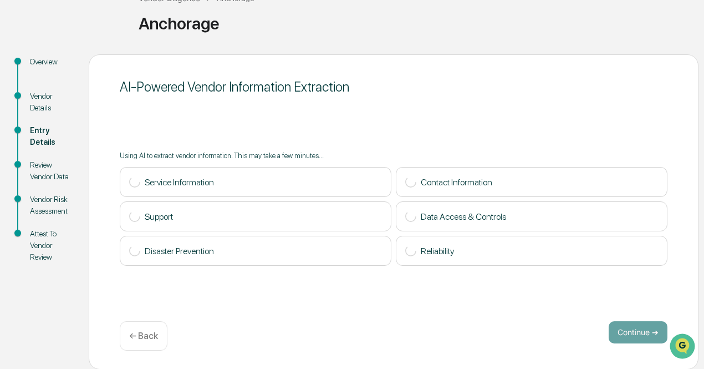
click at [148, 338] on p "← Back" at bounding box center [143, 335] width 29 height 11
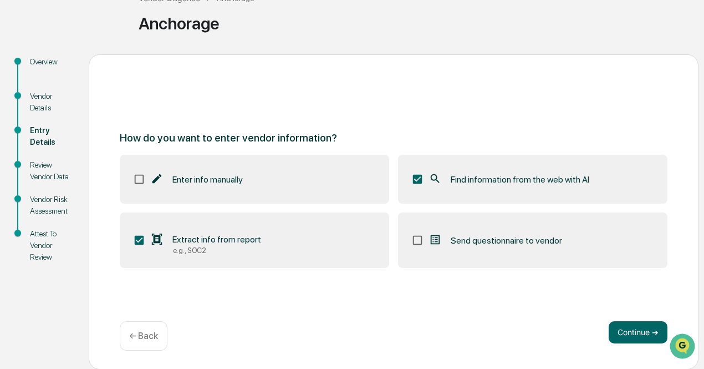
click at [144, 272] on div "How do you want to enter vendor information? Enter info manually Find informati…" at bounding box center [394, 211] width 610 height 315
click at [155, 255] on label "Extract info from report e.g., SOC2" at bounding box center [254, 239] width 269 height 55
click at [650, 336] on button "Continue ➔" at bounding box center [637, 332] width 59 height 22
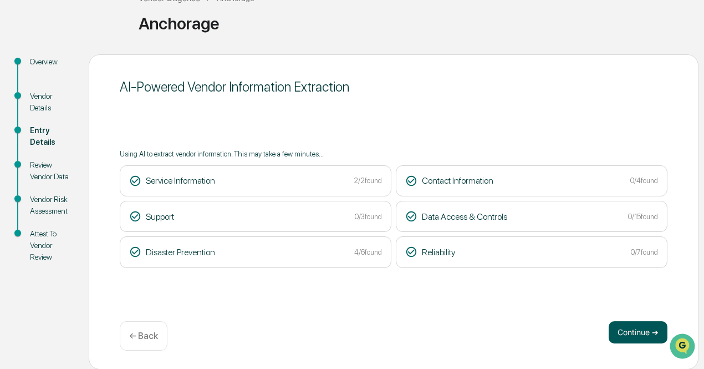
click at [614, 337] on button "Continue ➔" at bounding box center [637, 332] width 59 height 22
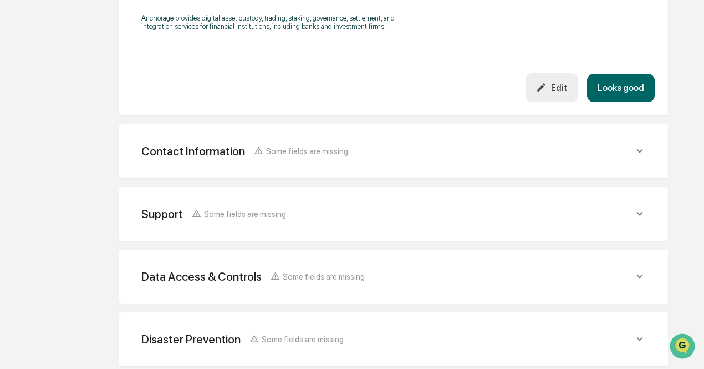
scroll to position [495, 0]
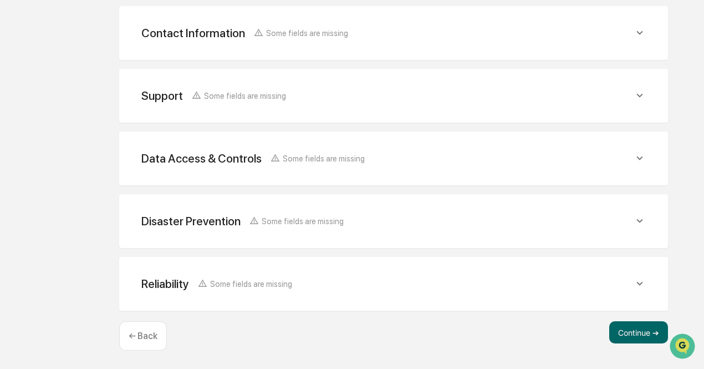
click at [122, 350] on div "← Back" at bounding box center [143, 335] width 48 height 29
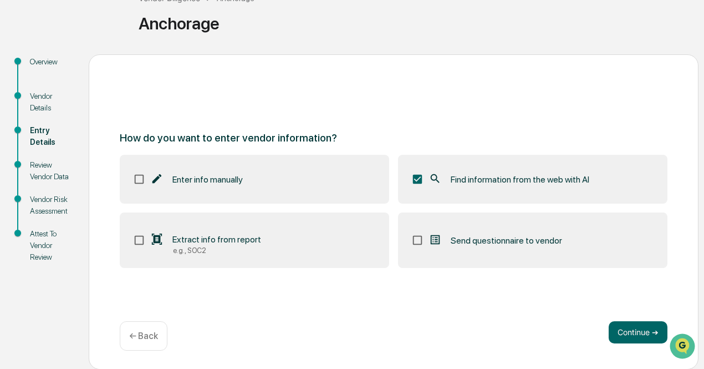
click at [142, 341] on div "← Back" at bounding box center [144, 335] width 48 height 29
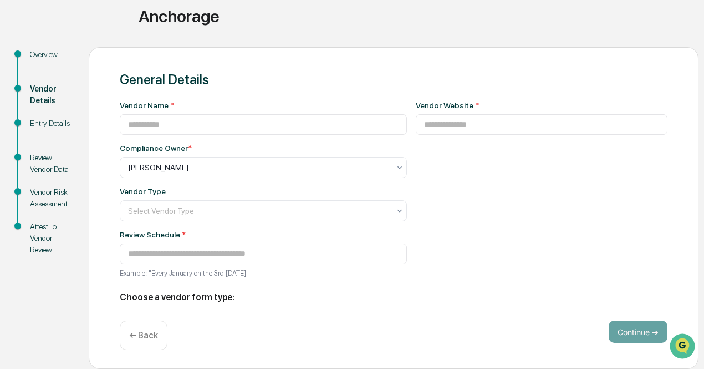
type input "*********"
type input "**********"
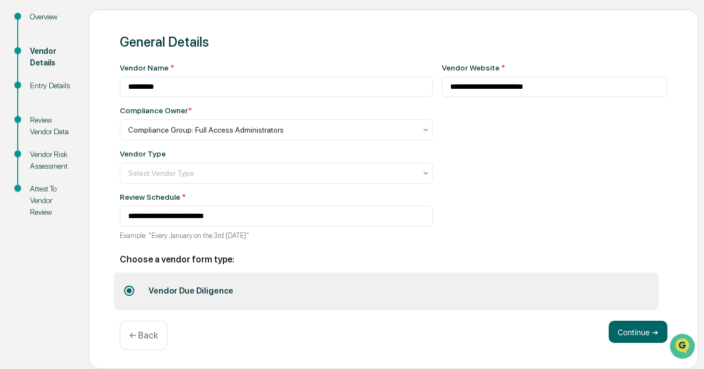
click at [142, 341] on div "← Back" at bounding box center [144, 334] width 48 height 29
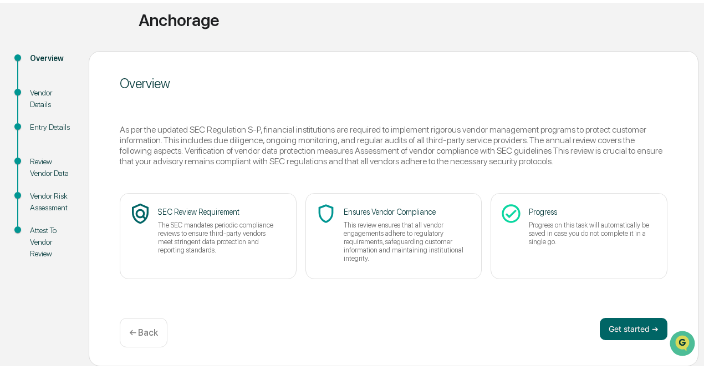
scroll to position [78, 0]
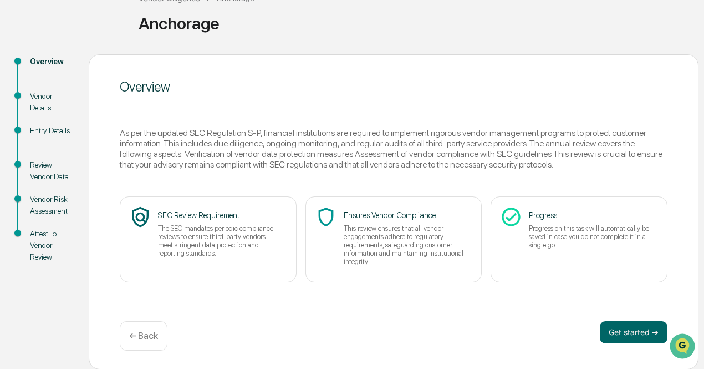
click at [136, 334] on p "← Back" at bounding box center [143, 335] width 29 height 11
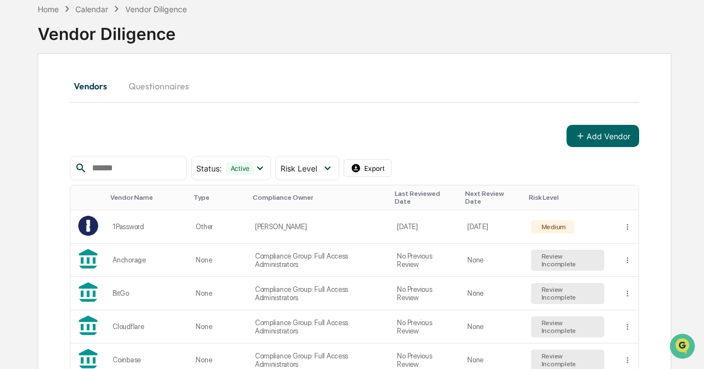
scroll to position [369, 0]
